Goal: Information Seeking & Learning: Learn about a topic

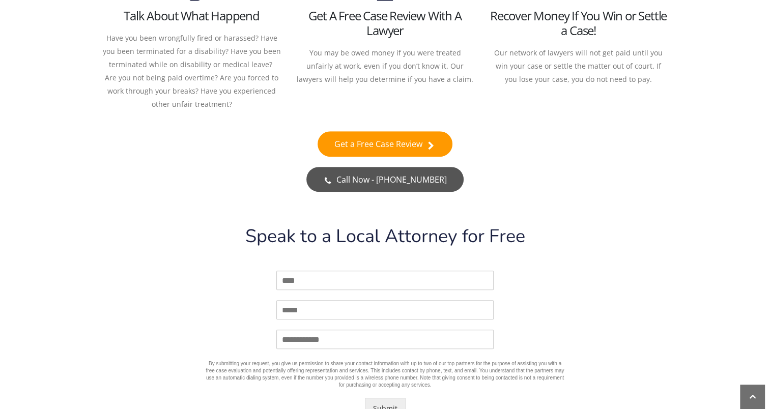
scroll to position [680, 0]
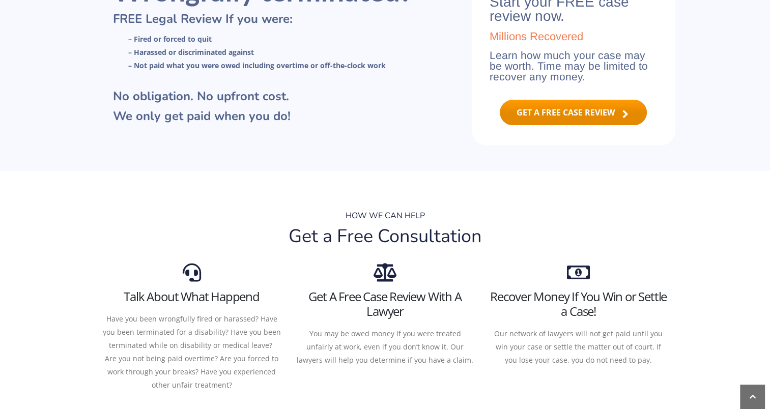
scroll to position [203, 0]
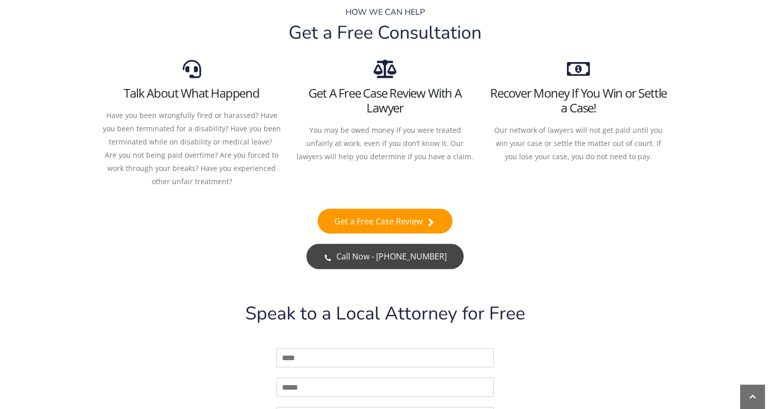
scroll to position [458, 0]
